Goal: Information Seeking & Learning: Find specific fact

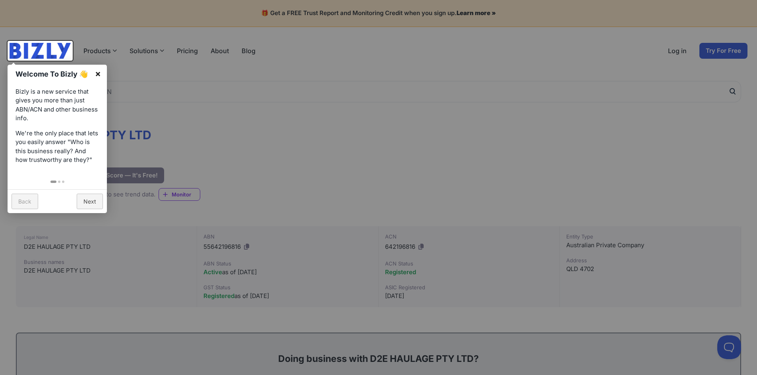
click at [97, 74] on link "×" at bounding box center [98, 74] width 18 height 18
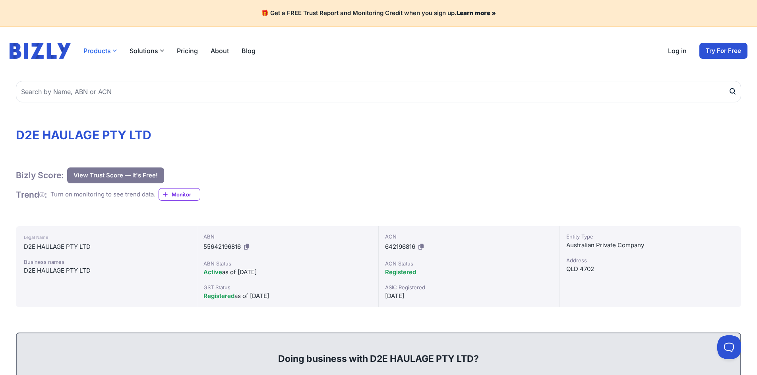
click at [93, 52] on button "Products" at bounding box center [99, 51] width 33 height 10
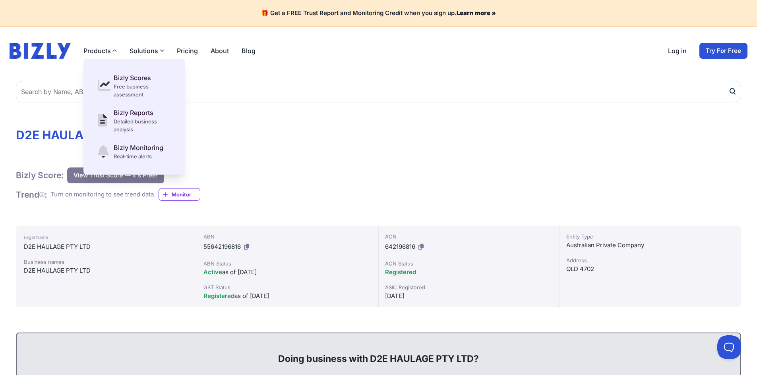
click at [142, 48] on button "Solutions" at bounding box center [147, 51] width 35 height 10
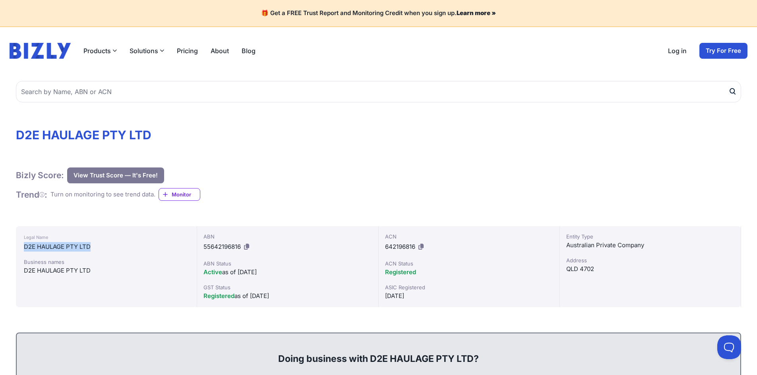
drag, startPoint x: 26, startPoint y: 246, endPoint x: 96, endPoint y: 247, distance: 69.9
click at [96, 247] on div "D2E HAULAGE PTY LTD" at bounding box center [106, 247] width 165 height 10
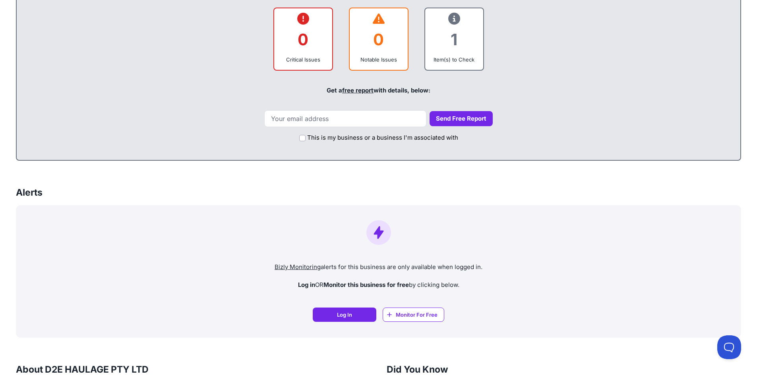
scroll to position [477, 0]
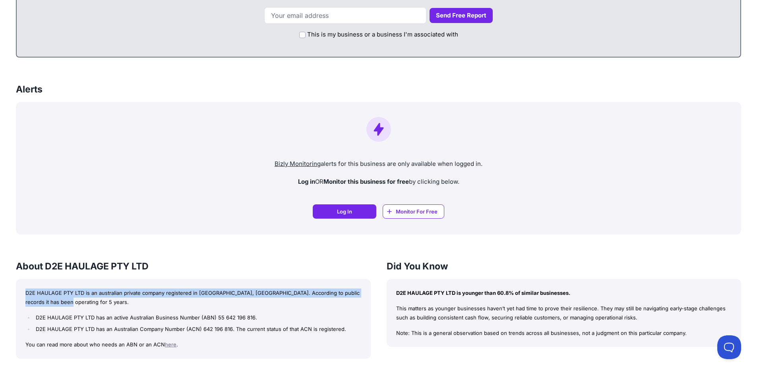
copy p "D2E HAULAGE PTY LTD is an australian private company registered in [GEOGRAPHIC_…"
drag, startPoint x: 27, startPoint y: 291, endPoint x: 9, endPoint y: 276, distance: 23.4
click at [52, 300] on p "D2E HAULAGE PTY LTD is an australian private company registered in [GEOGRAPHIC_…" at bounding box center [193, 298] width 336 height 18
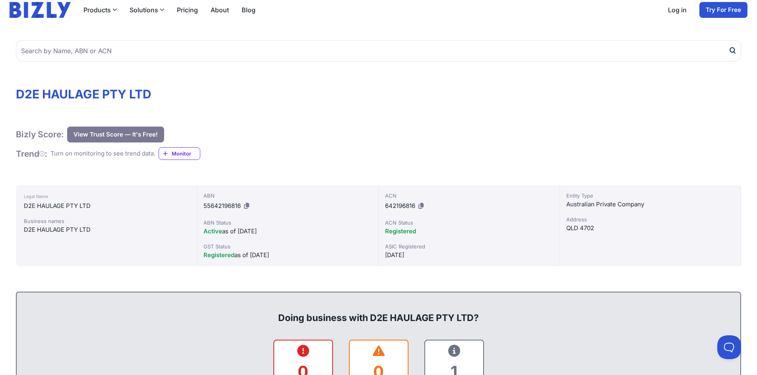
scroll to position [0, 0]
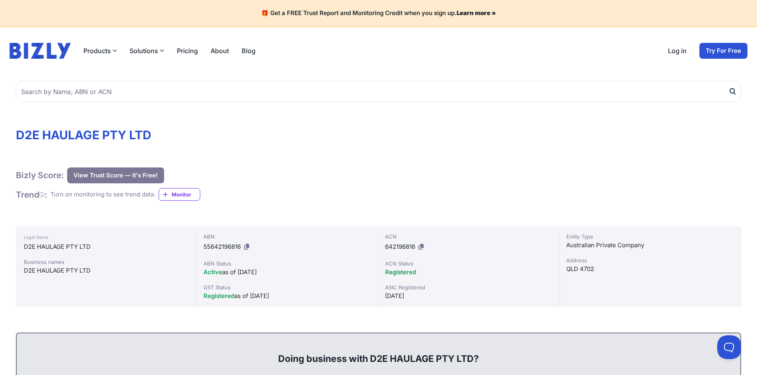
click at [394, 246] on span "642196816" at bounding box center [400, 247] width 30 height 8
click at [394, 247] on span "642196816" at bounding box center [400, 247] width 30 height 8
copy div "642196816"
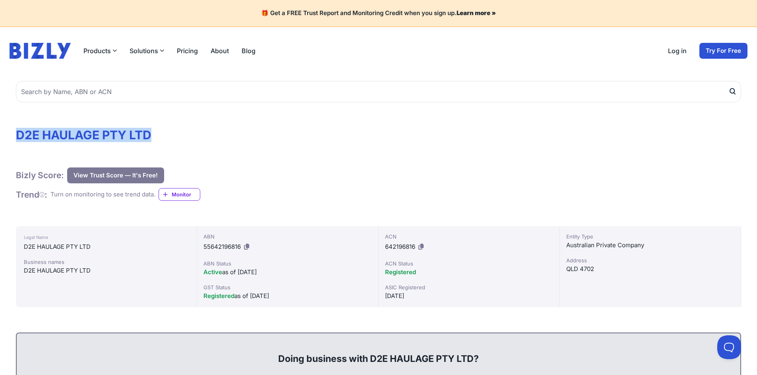
drag, startPoint x: 17, startPoint y: 136, endPoint x: 159, endPoint y: 136, distance: 141.0
click at [159, 136] on h1 "D2E HAULAGE PTY LTD" at bounding box center [378, 135] width 725 height 14
copy h1 "D2E HAULAGE PTY LTD"
drag, startPoint x: 388, startPoint y: 297, endPoint x: 420, endPoint y: 296, distance: 32.2
click at [420, 296] on div "[DATE]" at bounding box center [469, 297] width 168 height 10
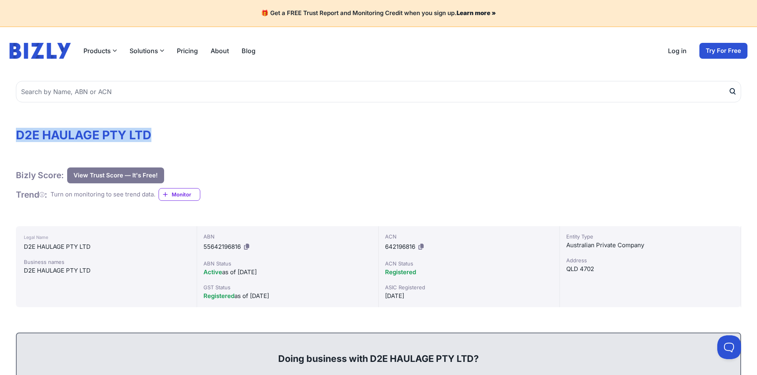
click at [422, 298] on div "[DATE]" at bounding box center [469, 297] width 168 height 10
drag, startPoint x: 412, startPoint y: 296, endPoint x: 382, endPoint y: 297, distance: 29.8
click at [382, 297] on div "ACN 642196816 ACN Status Registered ASIC Registered [DATE]" at bounding box center [469, 266] width 181 height 81
copy div "[DATE]"
